Goal: Find specific page/section: Find specific page/section

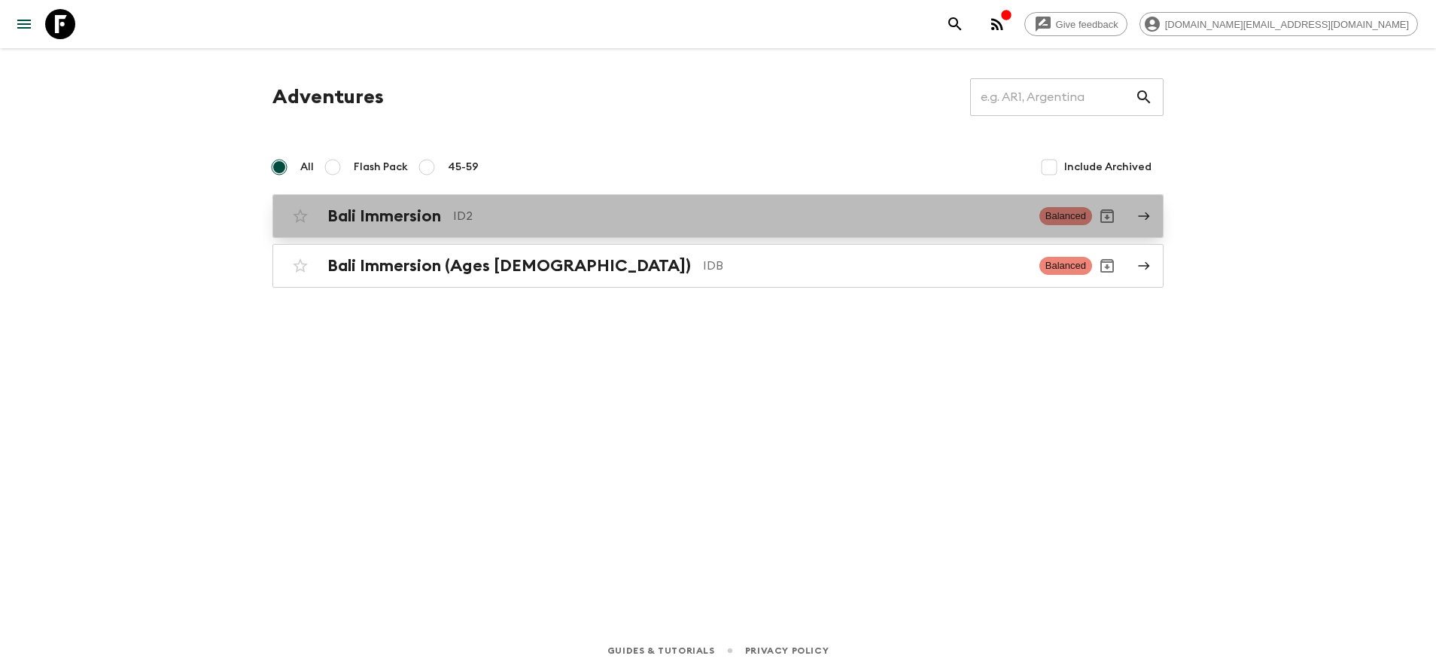
click at [415, 215] on h2 "Bali Immersion" at bounding box center [384, 216] width 114 height 20
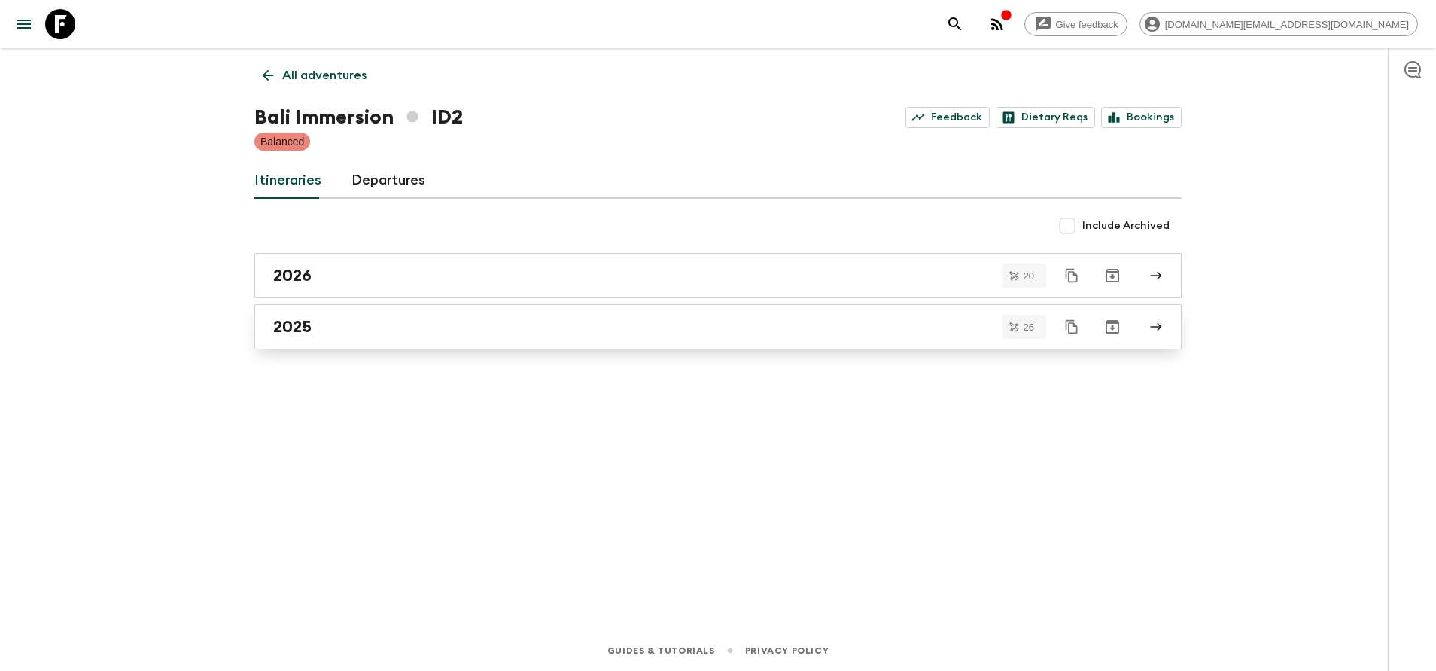
click at [413, 327] on div "2025" at bounding box center [703, 327] width 861 height 20
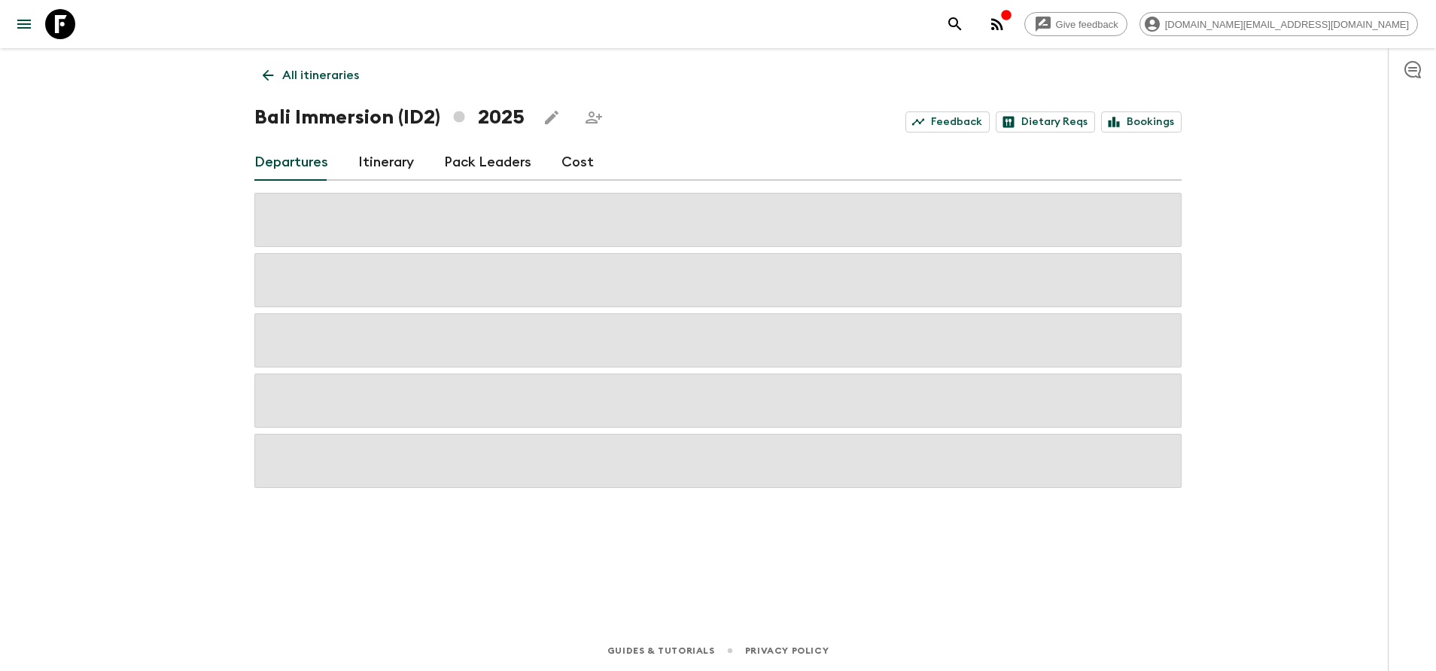
click at [160, 334] on div "Give feedback [DOMAIN_NAME][EMAIL_ADDRESS][DOMAIN_NAME] All itineraries Bali Im…" at bounding box center [718, 335] width 1436 height 671
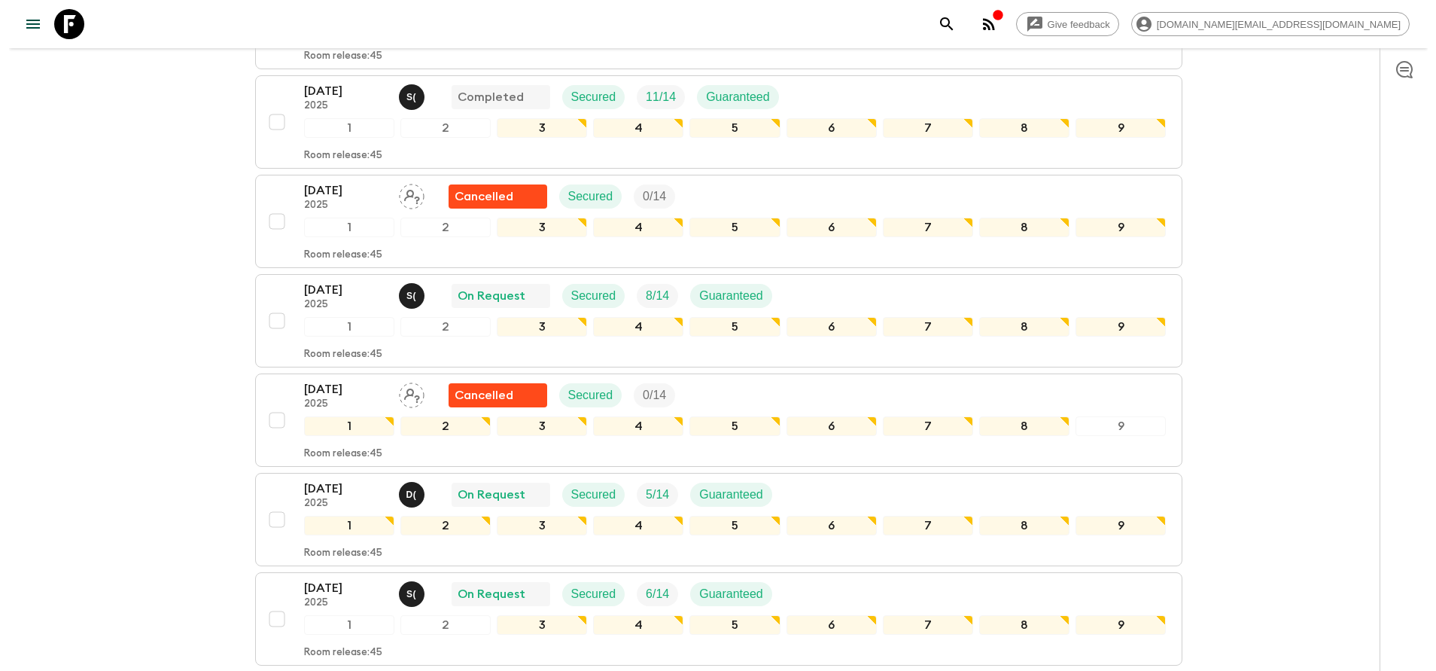
scroll to position [452, 0]
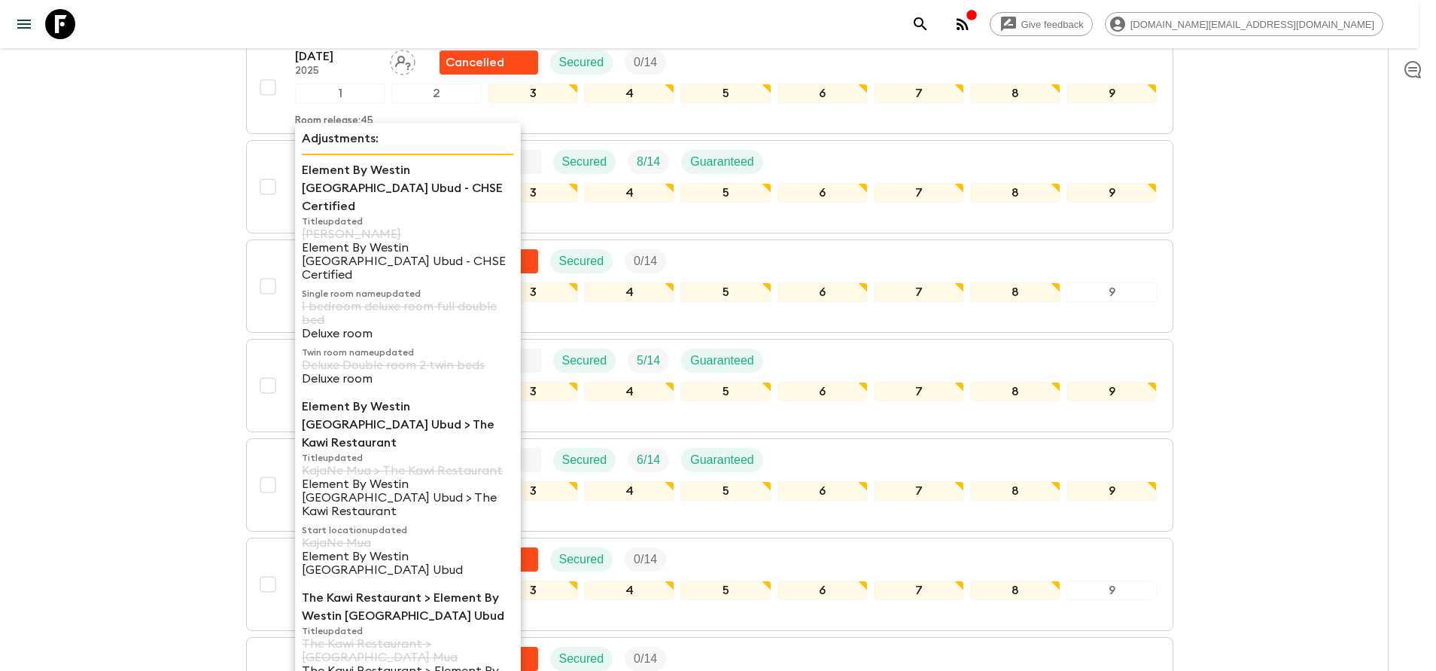
click at [332, 372] on p "Deluxe room" at bounding box center [408, 379] width 212 height 14
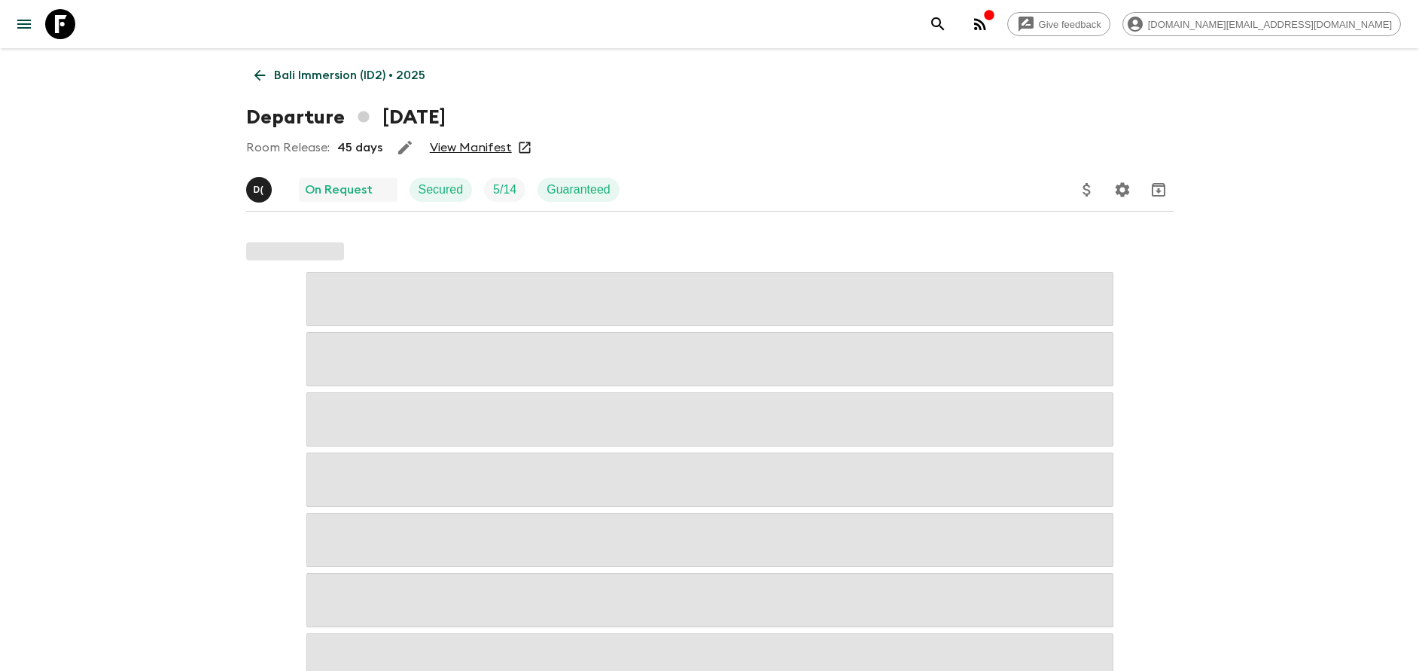
click at [471, 147] on link "View Manifest" at bounding box center [471, 147] width 82 height 15
